Goal: Information Seeking & Learning: Learn about a topic

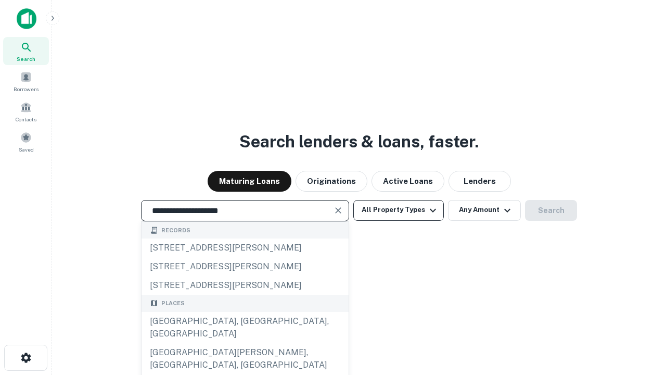
click at [245, 343] on div "[GEOGRAPHIC_DATA], [GEOGRAPHIC_DATA], [GEOGRAPHIC_DATA]" at bounding box center [245, 327] width 207 height 31
click at [399, 210] on button "All Property Types" at bounding box center [398, 210] width 91 height 21
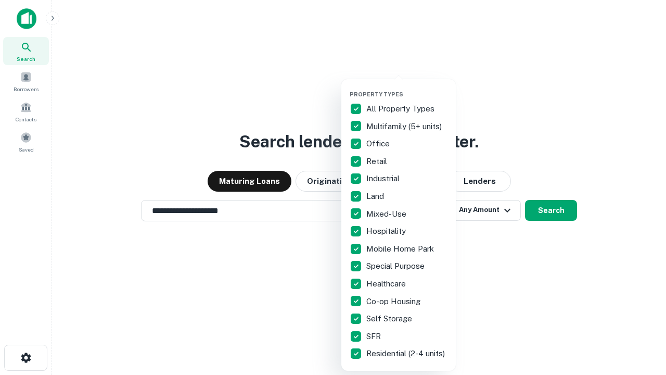
type input "**********"
click at [407, 87] on button "button" at bounding box center [407, 87] width 114 height 1
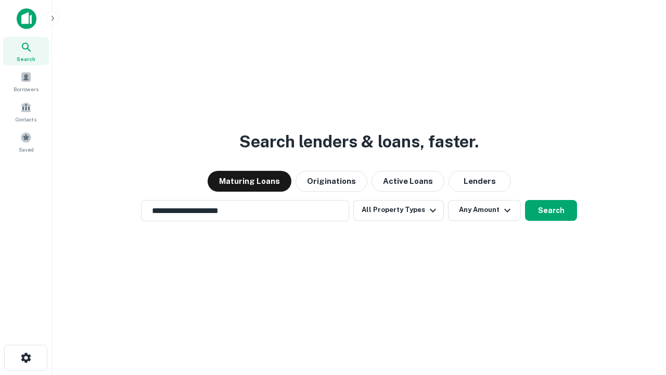
scroll to position [16, 0]
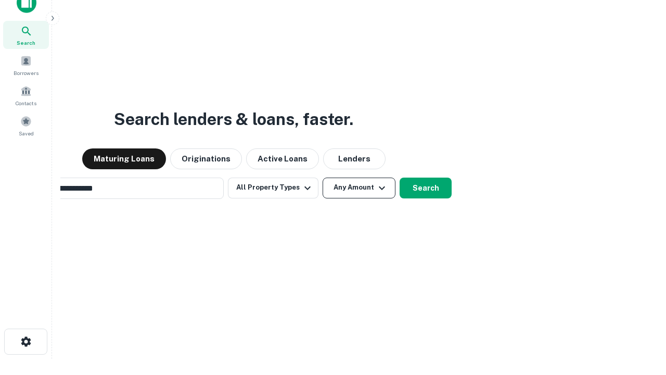
click at [323, 177] on button "Any Amount" at bounding box center [359, 187] width 73 height 21
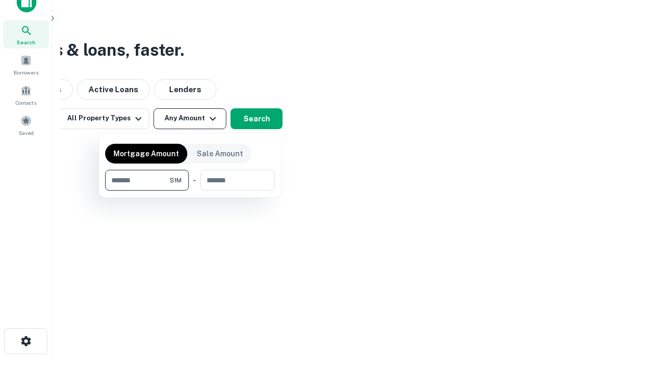
type input "*******"
click at [190, 190] on button "button" at bounding box center [190, 190] width 170 height 1
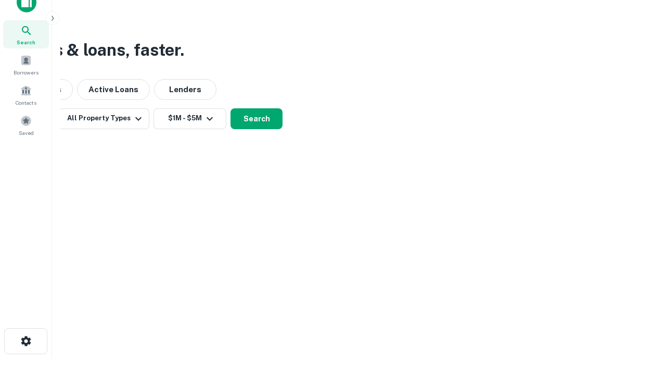
scroll to position [6, 192]
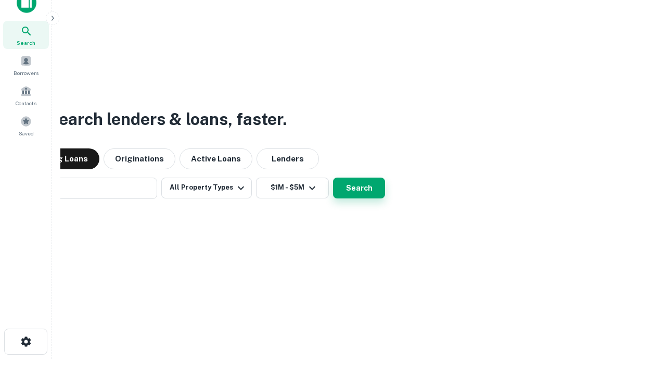
click at [333, 177] on button "Search" at bounding box center [359, 187] width 52 height 21
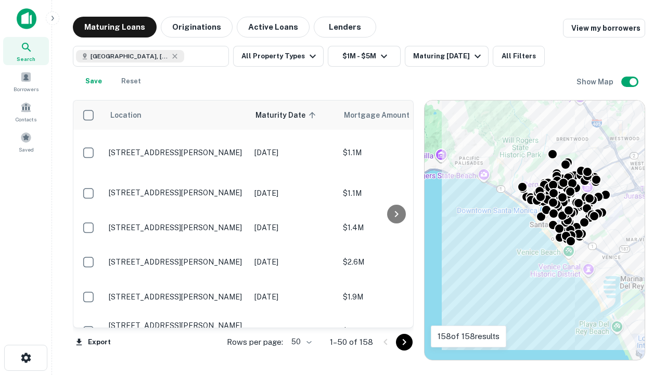
click at [300, 341] on body "Search Borrowers Contacts Saved Maturing Loans Originations Active Loans Lender…" at bounding box center [333, 187] width 666 height 375
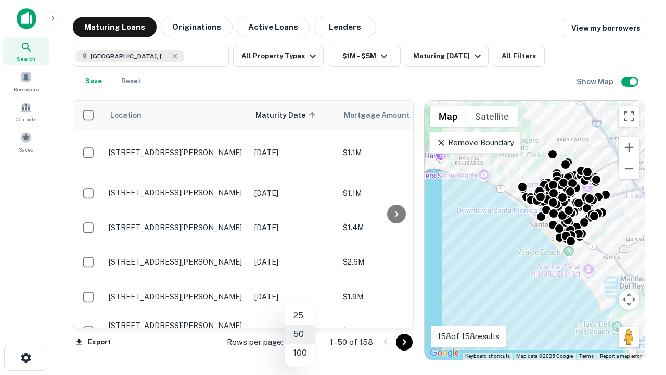
click at [300, 315] on li "25" at bounding box center [300, 315] width 30 height 19
